Goal: Task Accomplishment & Management: Use online tool/utility

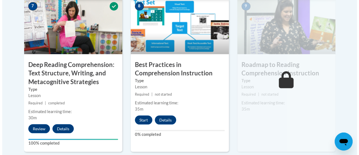
scroll to position [502, 0]
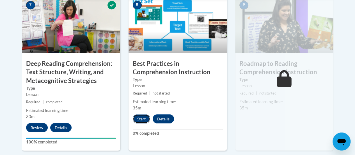
click at [141, 116] on button "Start" at bounding box center [141, 118] width 17 height 9
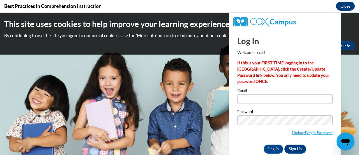
scroll to position [0, 0]
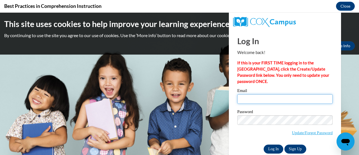
type input "kate.jensen@rusd.org"
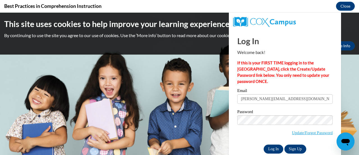
click at [265, 146] on input "Log In" at bounding box center [274, 148] width 20 height 9
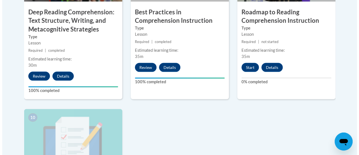
scroll to position [553, 0]
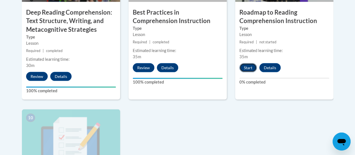
click at [249, 64] on button "Start" at bounding box center [247, 67] width 17 height 9
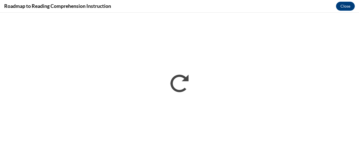
scroll to position [0, 0]
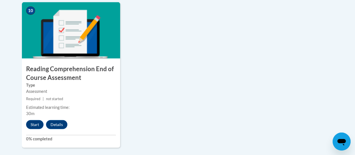
scroll to position [660, 0]
